Goal: Task Accomplishment & Management: Manage account settings

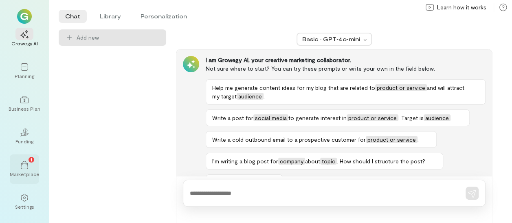
click at [34, 162] on div "1 Marketplace" at bounding box center [24, 168] width 29 height 29
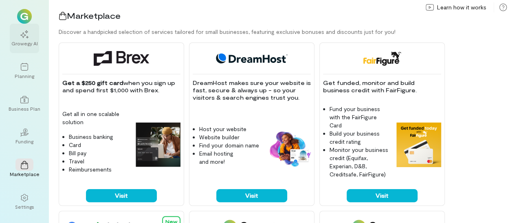
click at [29, 43] on div "Growegy AI" at bounding box center [24, 43] width 26 height 7
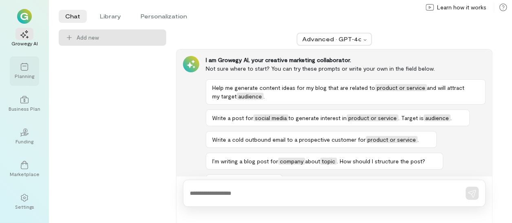
click at [29, 70] on div at bounding box center [24, 66] width 18 height 12
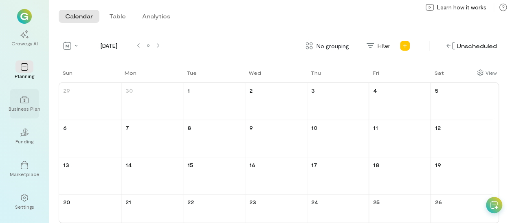
click at [29, 102] on div at bounding box center [24, 99] width 18 height 12
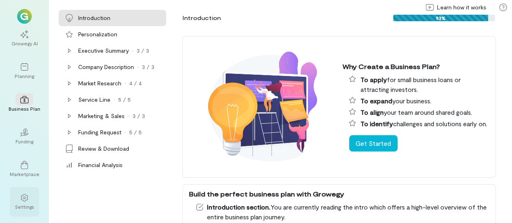
click at [27, 207] on div "Settings" at bounding box center [24, 206] width 19 height 7
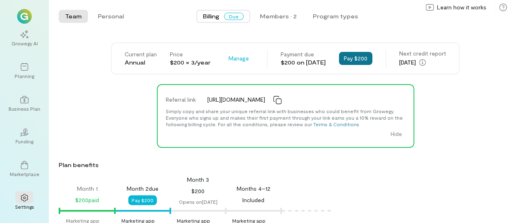
click at [361, 57] on button "Pay $200" at bounding box center [355, 58] width 33 height 13
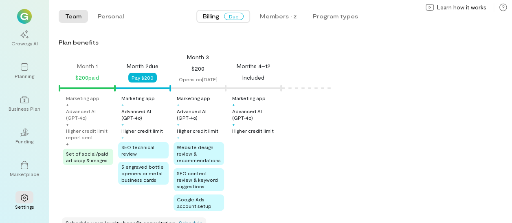
scroll to position [126, 0]
